Goal: Task Accomplishment & Management: Manage account settings

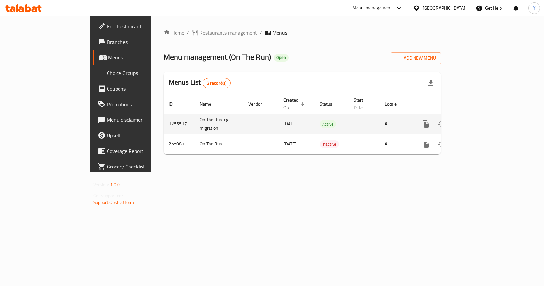
click at [476, 121] on icon "enhanced table" at bounding box center [473, 124] width 6 height 6
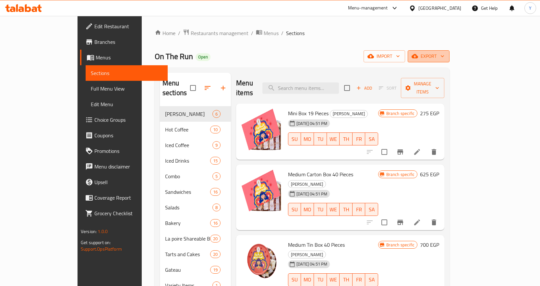
click at [444, 59] on span "export" at bounding box center [428, 56] width 31 height 8
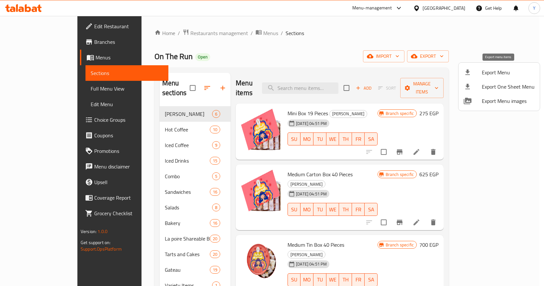
click at [500, 73] on span "Export Menu" at bounding box center [508, 72] width 53 height 8
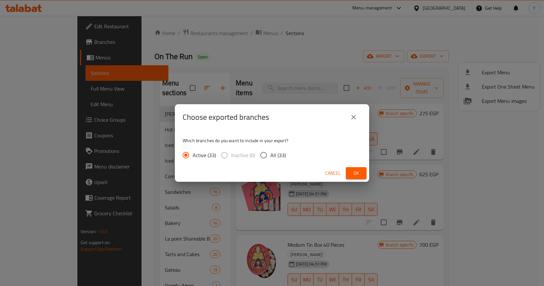
click at [277, 153] on span "All (33)" at bounding box center [279, 155] width 16 height 8
click at [271, 153] on input "All (33)" at bounding box center [264, 155] width 14 height 14
radio input "true"
click at [349, 177] on button "Ok" at bounding box center [356, 173] width 21 height 12
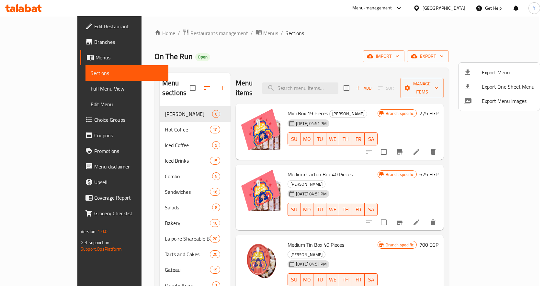
click at [307, 84] on div at bounding box center [272, 143] width 544 height 286
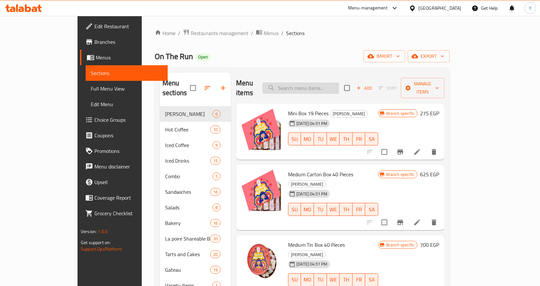
click at [310, 84] on input "search" at bounding box center [300, 87] width 76 height 11
click at [339, 82] on input "search" at bounding box center [300, 87] width 76 height 11
paste input "[PERSON_NAME] - 3 Bars - 30 Gm"
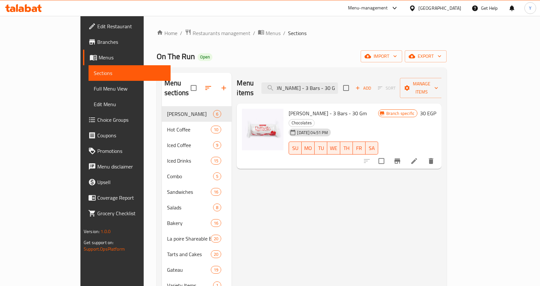
type input "[PERSON_NAME] - 3 Bars - 30 Gm"
click at [400, 158] on icon "Branch-specific-item" at bounding box center [397, 160] width 6 height 5
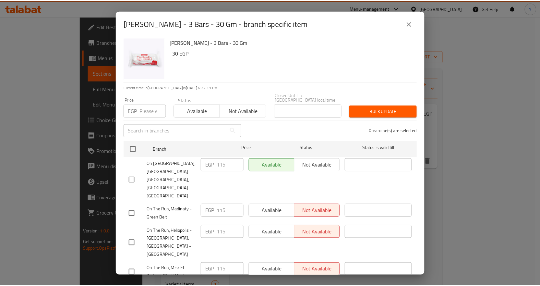
scroll to position [0, 0]
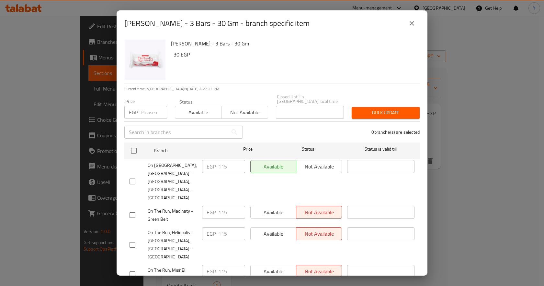
click at [416, 25] on button "close" at bounding box center [412, 24] width 16 height 16
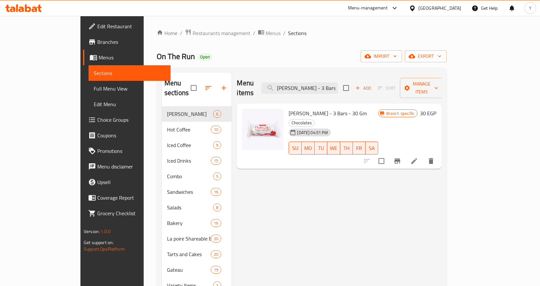
click at [436, 109] on h6 "30 EGP" at bounding box center [428, 113] width 16 height 9
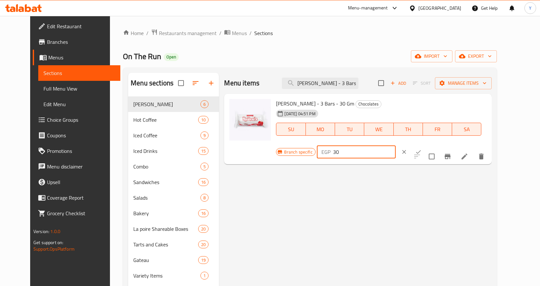
drag, startPoint x: 452, startPoint y: 107, endPoint x: 412, endPoint y: 105, distance: 39.9
click at [395, 145] on div "EGP 30 ​" at bounding box center [356, 151] width 79 height 13
type input "75"
click at [421, 148] on icon "ok" at bounding box center [418, 151] width 6 height 6
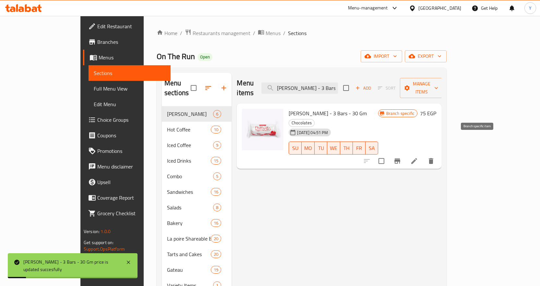
click at [400, 158] on icon "Branch-specific-item" at bounding box center [397, 160] width 6 height 5
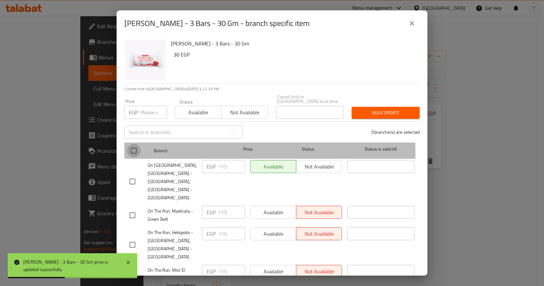
click at [134, 148] on input "checkbox" at bounding box center [134, 151] width 14 height 14
checkbox input "true"
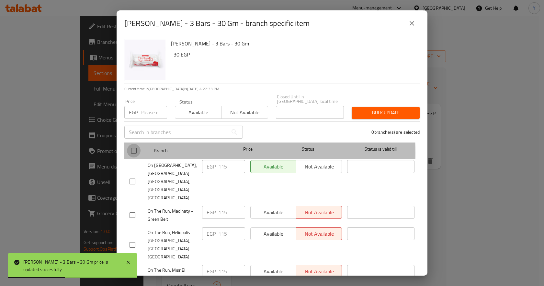
checkbox input "true"
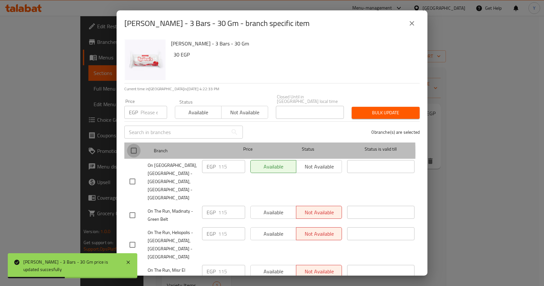
checkbox input "true"
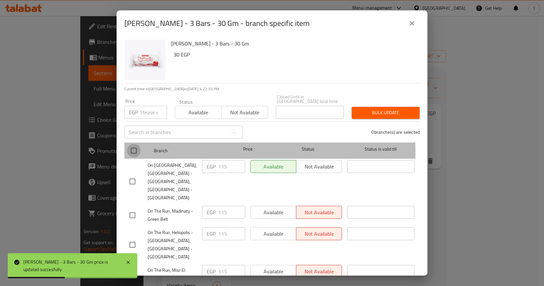
checkbox input "true"
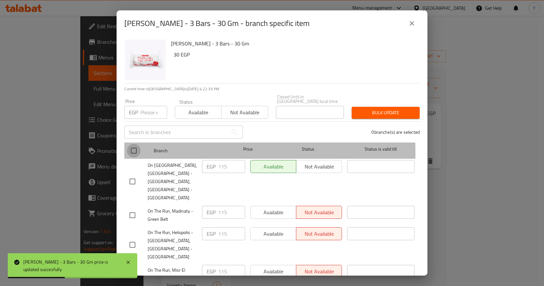
checkbox input "true"
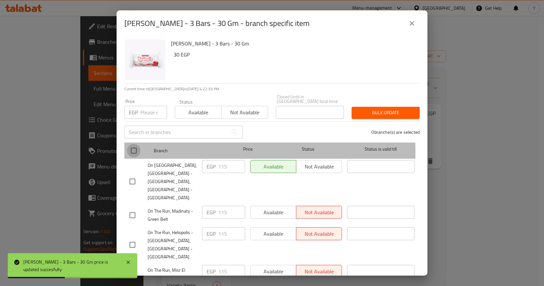
checkbox input "true"
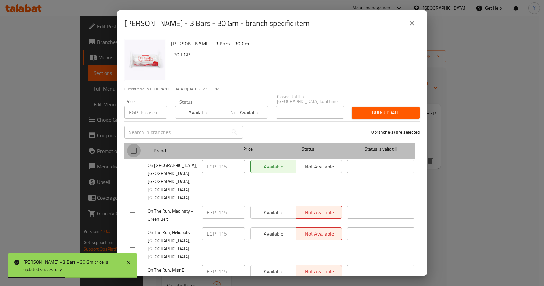
checkbox input "true"
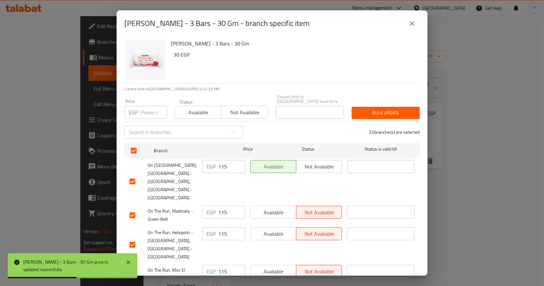
click at [144, 109] on input "number" at bounding box center [154, 112] width 27 height 13
type input "75"
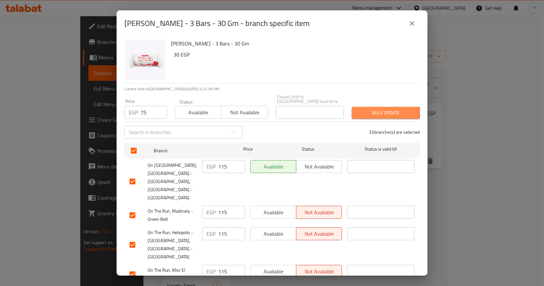
click at [371, 109] on span "Bulk update" at bounding box center [386, 113] width 58 height 8
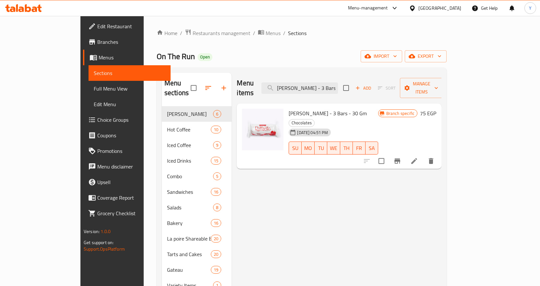
drag, startPoint x: 350, startPoint y: 73, endPoint x: 344, endPoint y: 80, distance: 9.3
click at [350, 73] on div "Menu items Ferrero Raffaello - 3 Bars - 30 Gm Add Sort Manage items" at bounding box center [339, 88] width 204 height 31
click at [336, 86] on input "[PERSON_NAME] - 3 Bars - 30 Gm" at bounding box center [299, 87] width 76 height 11
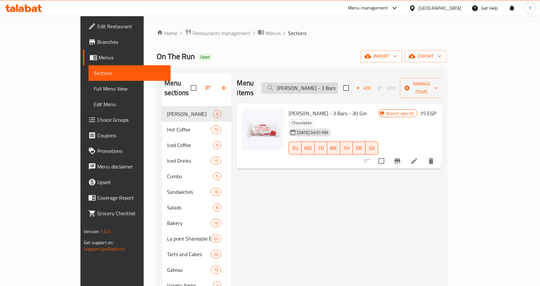
click at [336, 86] on input "[PERSON_NAME] - 3 Bars - 30 Gm" at bounding box center [299, 87] width 76 height 11
paste input "ocher Chocolate - 3 Pieces"
type input "Ferrero Rocher Chocolate - 3 Pieces"
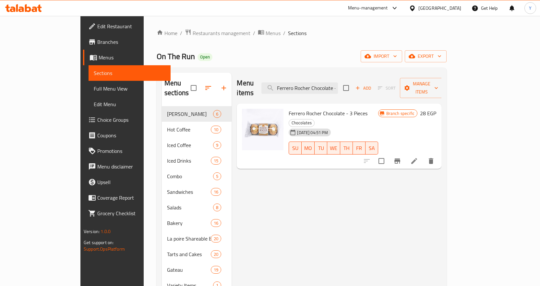
click at [436, 109] on h6 "28 EGP" at bounding box center [428, 113] width 16 height 9
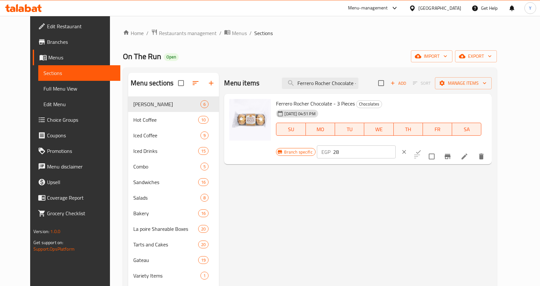
drag, startPoint x: 435, startPoint y: 109, endPoint x: 411, endPoint y: 111, distance: 24.1
click at [395, 145] on div "EGP 28 ​" at bounding box center [356, 151] width 79 height 13
type input "115"
click at [421, 148] on icon "ok" at bounding box center [418, 151] width 6 height 6
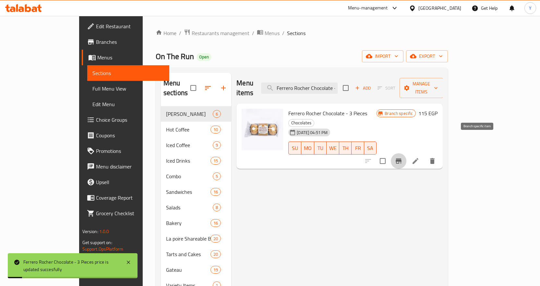
click at [401, 158] on icon "Branch-specific-item" at bounding box center [398, 160] width 6 height 5
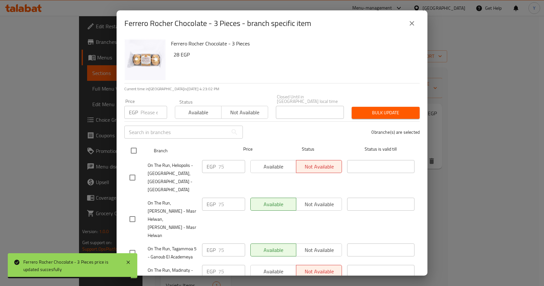
click at [134, 146] on input "checkbox" at bounding box center [134, 151] width 14 height 14
checkbox input "true"
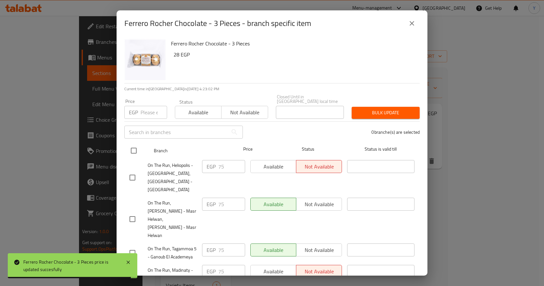
checkbox input "true"
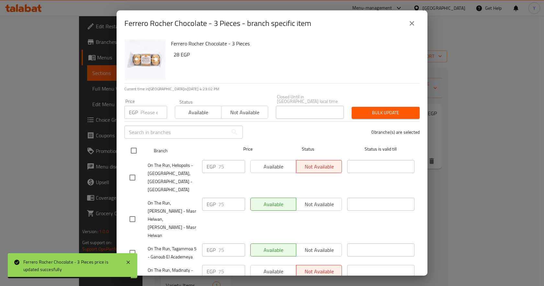
checkbox input "true"
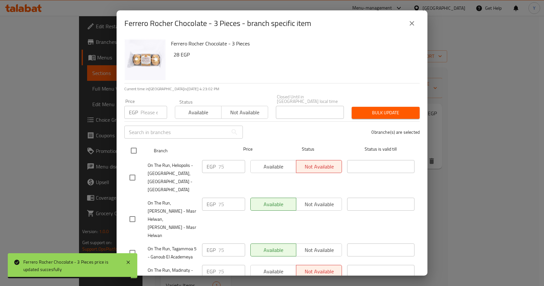
checkbox input "true"
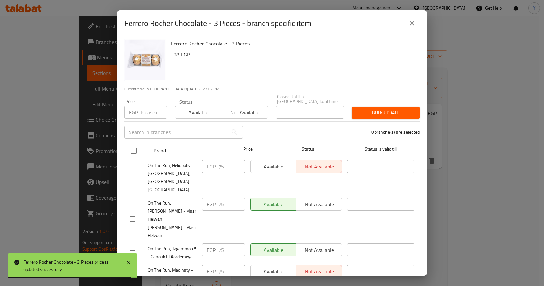
checkbox input "true"
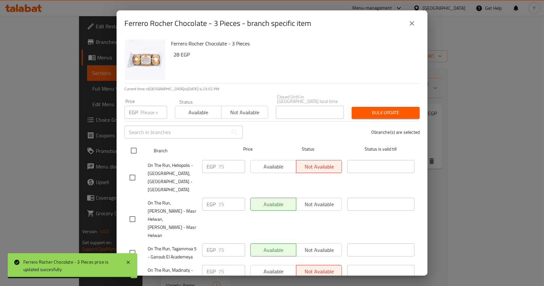
checkbox input "true"
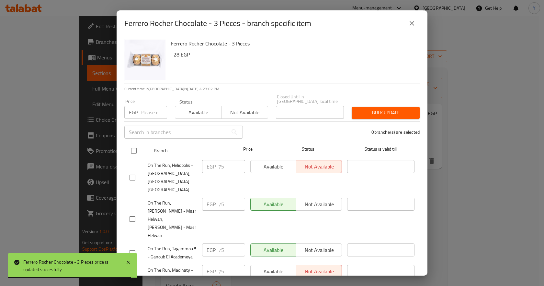
checkbox input "true"
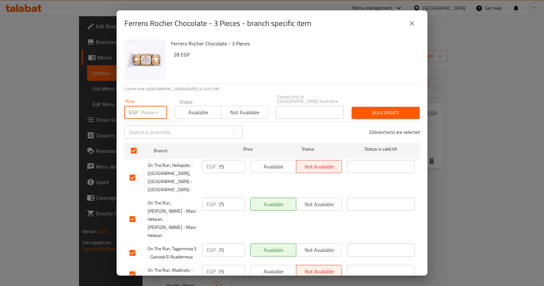
click at [151, 106] on input "number" at bounding box center [154, 112] width 27 height 13
paste input "115"
type input "115"
click at [374, 109] on span "Bulk update" at bounding box center [386, 113] width 58 height 8
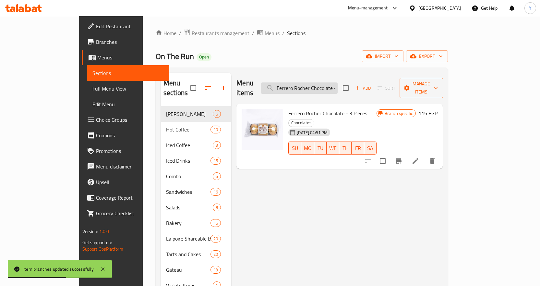
click at [335, 82] on input "Ferrero Rocher Chocolate - 3 Pieces" at bounding box center [299, 87] width 76 height 11
paste input "affaello - 3 Bars - 30 Gm"
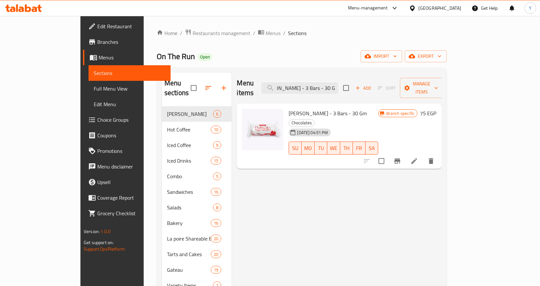
type input "[PERSON_NAME] - 3 Bars - 30 Gm"
click at [94, 85] on span "Full Menu View" at bounding box center [130, 89] width 72 height 8
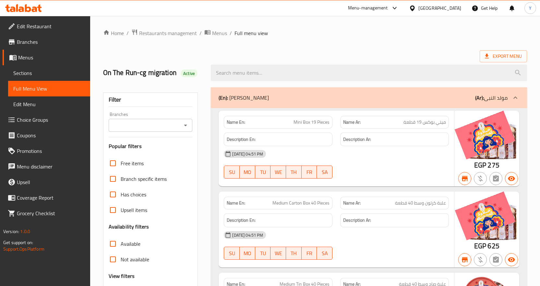
click at [163, 128] on input "Branches" at bounding box center [145, 125] width 69 height 9
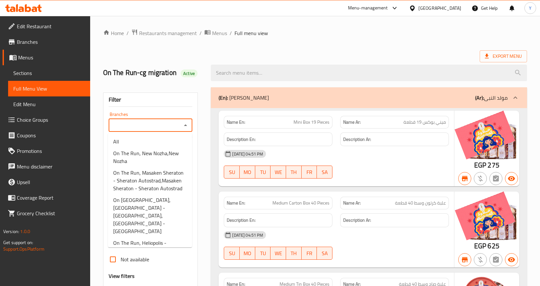
click at [163, 126] on input "Branches" at bounding box center [145, 125] width 69 height 9
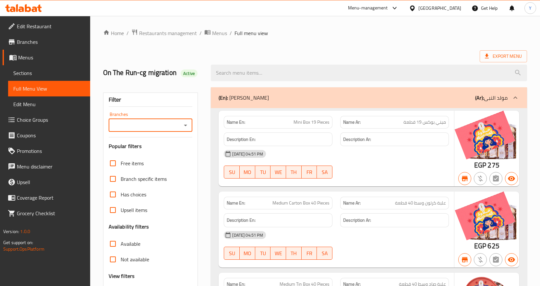
click at [163, 127] on input "Branches" at bounding box center [145, 125] width 69 height 9
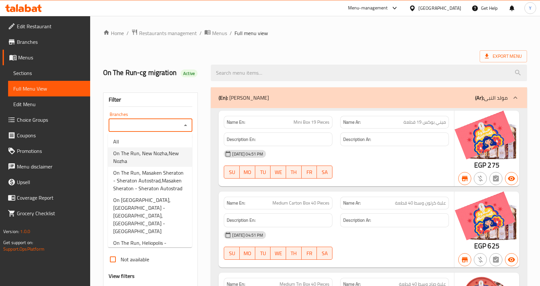
click at [164, 149] on span "On The Run, New Nozha,New Nozha" at bounding box center [150, 157] width 74 height 16
type input "On The Run, New Nozha,New Nozha"
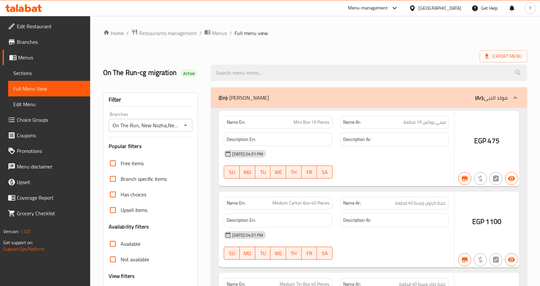
click at [443, 151] on div at bounding box center [270, 143] width 540 height 286
click at [446, 144] on div at bounding box center [270, 143] width 540 height 286
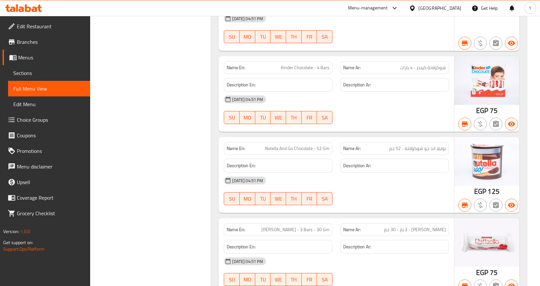
scroll to position [20373, 0]
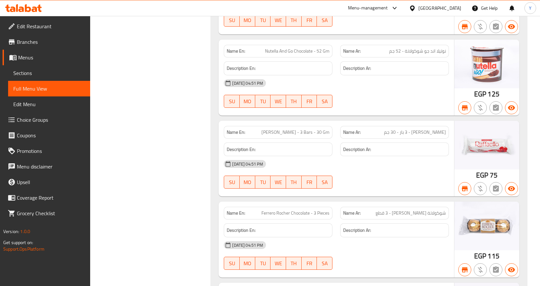
click at [365, 237] on div "[DATE] 04:51 PM" at bounding box center [336, 245] width 233 height 16
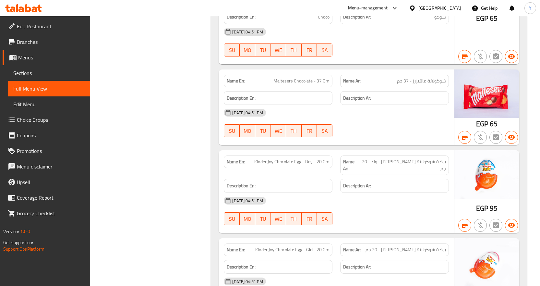
scroll to position [19920, 0]
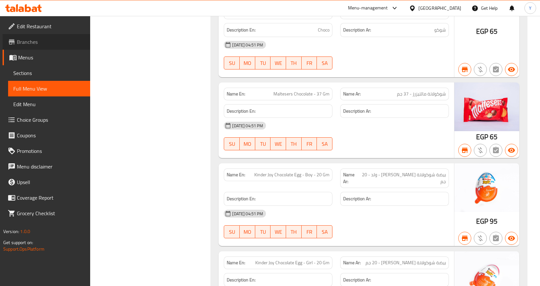
click at [41, 43] on span "Branches" at bounding box center [51, 42] width 68 height 8
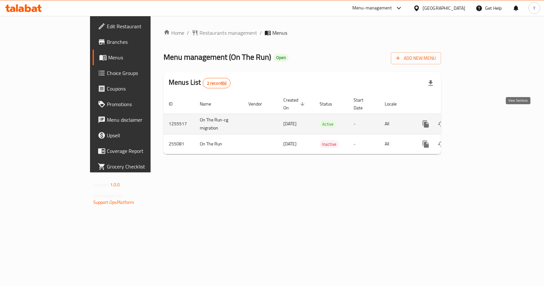
click at [477, 120] on icon "enhanced table" at bounding box center [473, 124] width 8 height 8
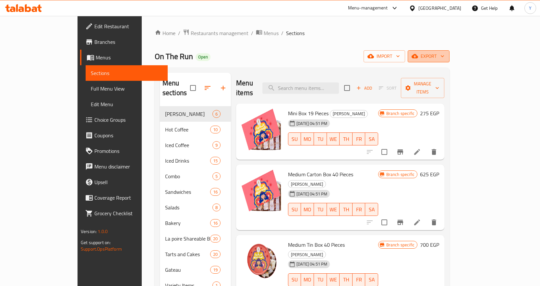
click at [444, 55] on span "export" at bounding box center [428, 56] width 31 height 8
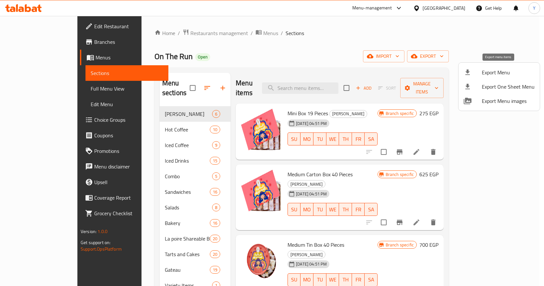
click at [502, 70] on span "Export Menu" at bounding box center [508, 72] width 53 height 8
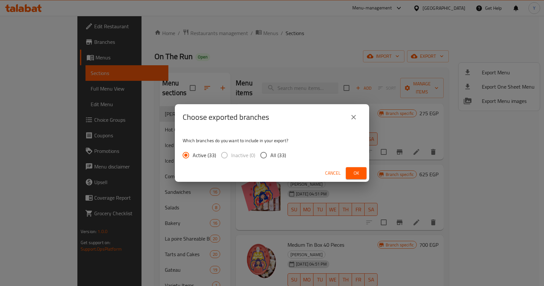
click at [278, 155] on span "All (33)" at bounding box center [279, 155] width 16 height 8
click at [271, 155] on input "All (33)" at bounding box center [264, 155] width 14 height 14
radio input "true"
click at [359, 172] on span "Ok" at bounding box center [356, 173] width 10 height 8
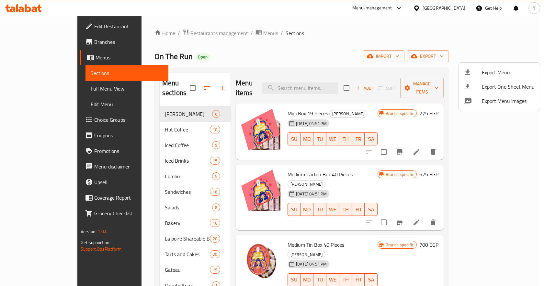
click at [49, 91] on div at bounding box center [272, 143] width 544 height 286
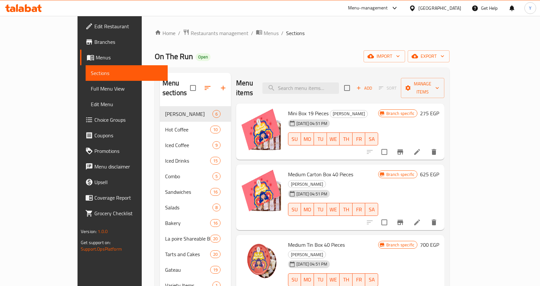
drag, startPoint x: 58, startPoint y: 85, endPoint x: 53, endPoint y: 88, distance: 5.8
click at [91, 85] on span "Full Menu View" at bounding box center [127, 89] width 72 height 8
click at [91, 88] on span "Full Menu View" at bounding box center [127, 89] width 72 height 8
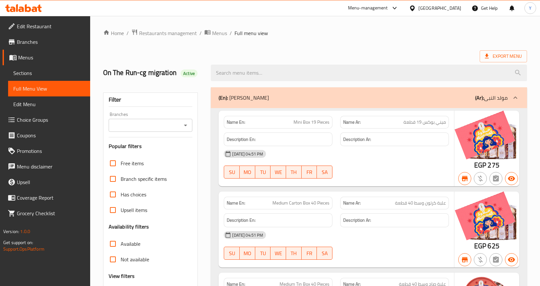
click at [158, 124] on input "Branches" at bounding box center [145, 125] width 69 height 9
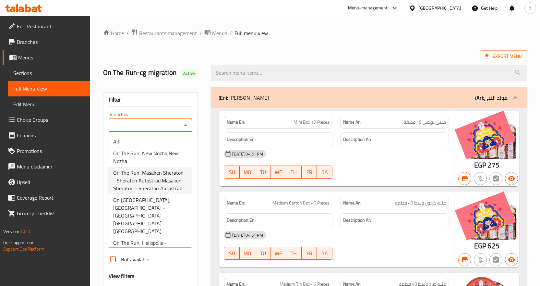
click at [156, 185] on span "On The Run, Masaken Sheraton - Sheraton Autostrad,Masaken Sheraton - Sheraton A…" at bounding box center [150, 180] width 74 height 23
type input "On The Run, Masaken Sheraton - Sheraton Autostrad,Masaken Sheraton - Sheraton A…"
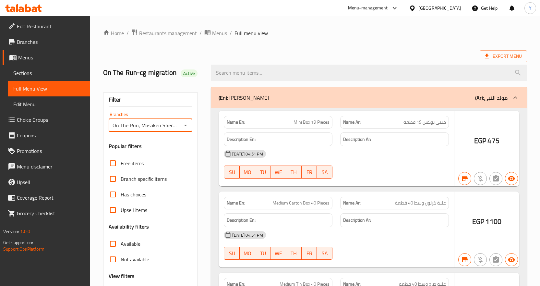
click at [539, 182] on div at bounding box center [270, 143] width 540 height 286
click at [133, 179] on div at bounding box center [270, 143] width 540 height 286
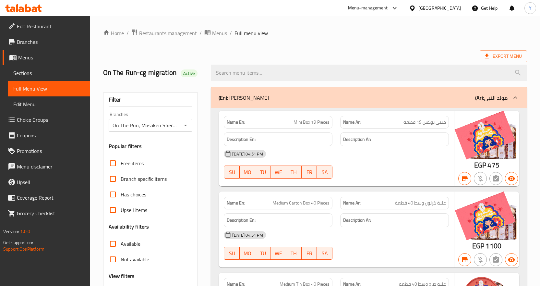
scroll to position [130, 0]
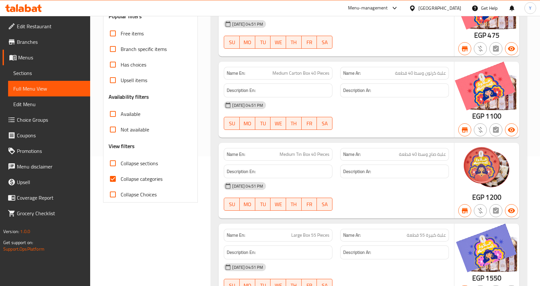
click at [115, 177] on input "Collapse categories" at bounding box center [113, 179] width 16 height 16
checkbox input "false"
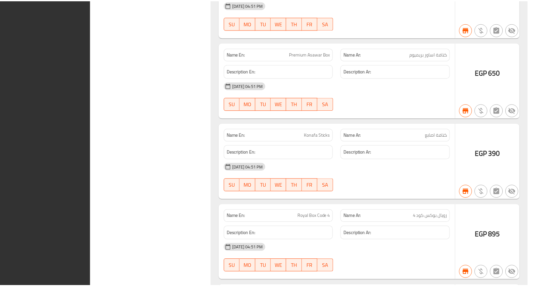
scroll to position [73283, 0]
